Goal: Transaction & Acquisition: Book appointment/travel/reservation

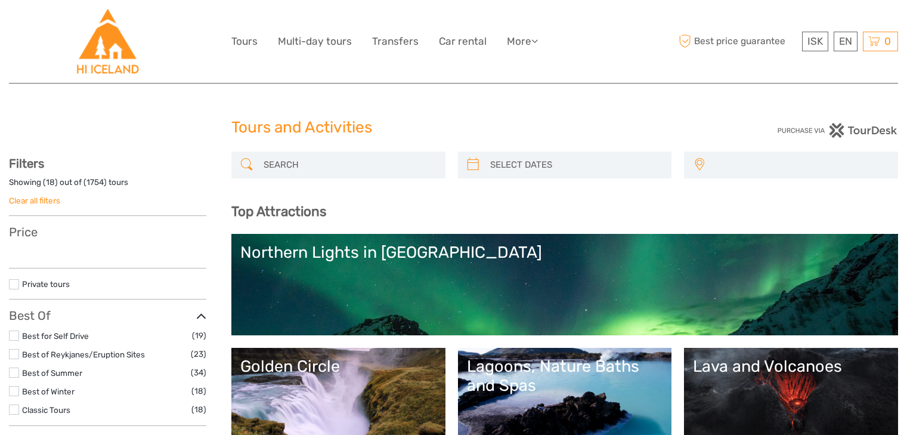
select select
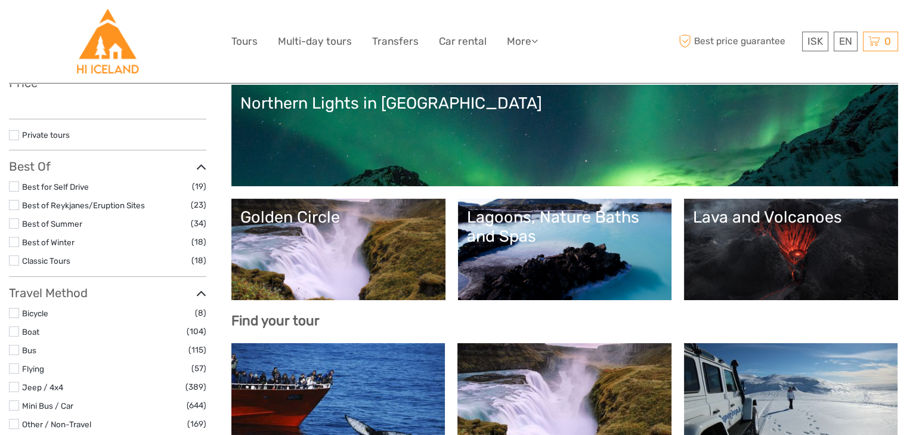
select select
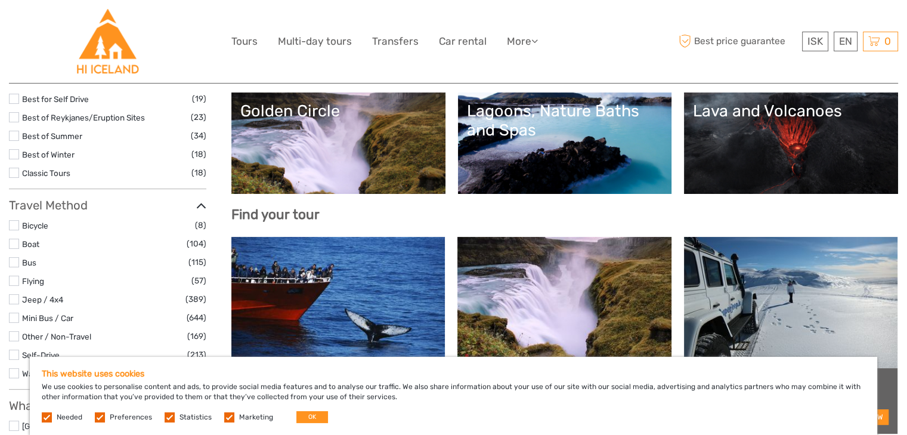
scroll to position [257, 0]
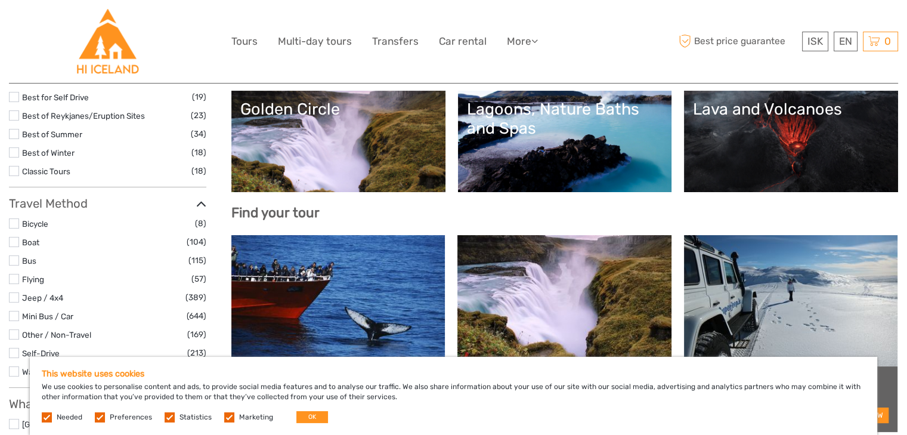
click at [711, 139] on link "Lava and Volcanoes" at bounding box center [791, 141] width 196 height 83
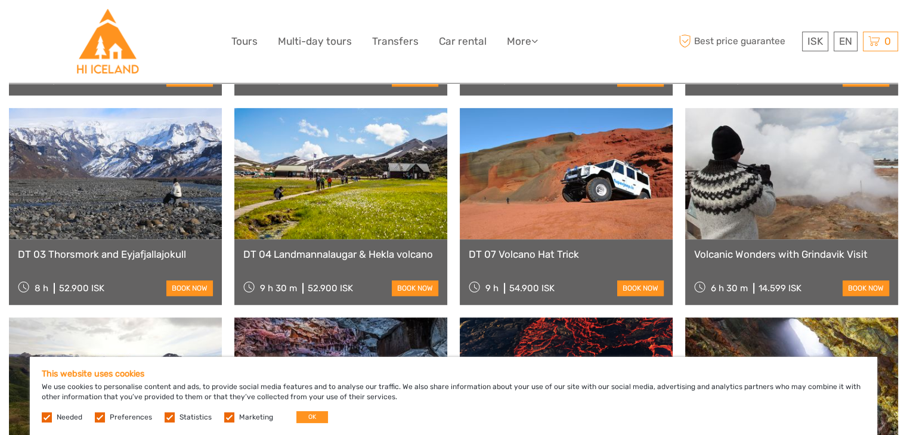
scroll to position [913, 0]
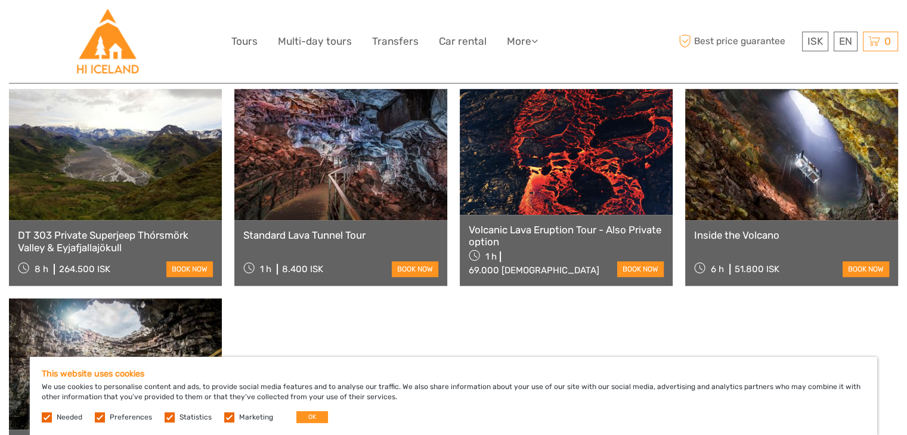
click at [572, 224] on link "Volcanic Lava Eruption Tour - Also Private option" at bounding box center [566, 236] width 195 height 24
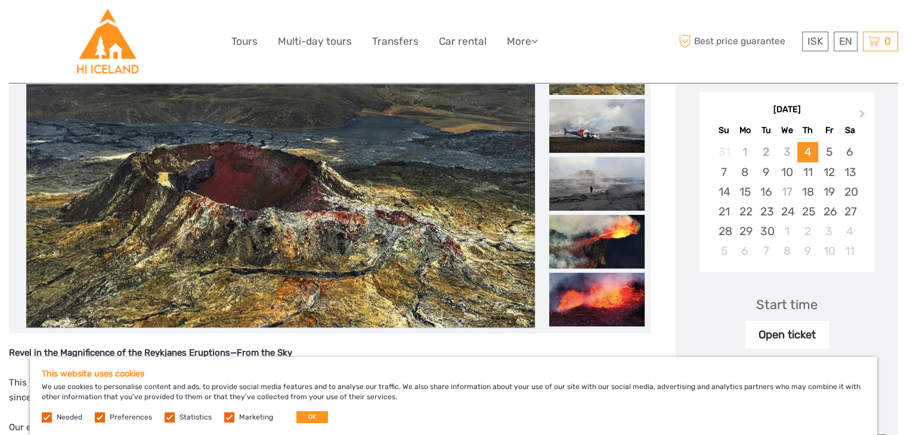
scroll to position [194, 0]
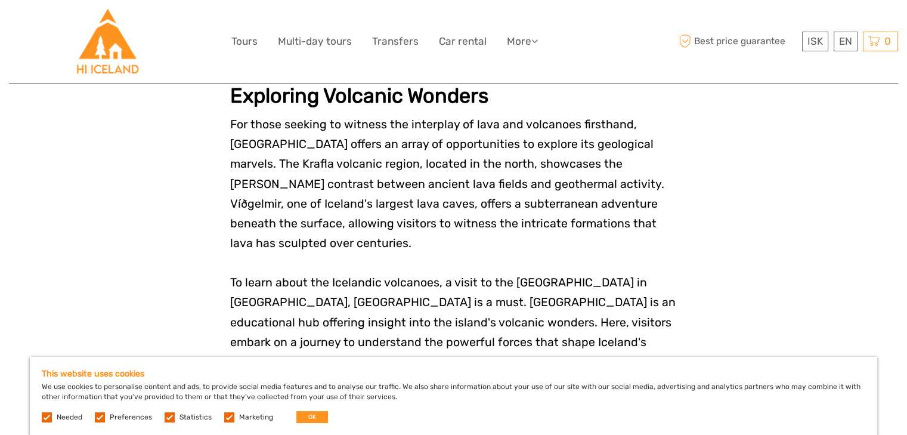
scroll to position [1271, 0]
